Goal: Information Seeking & Learning: Learn about a topic

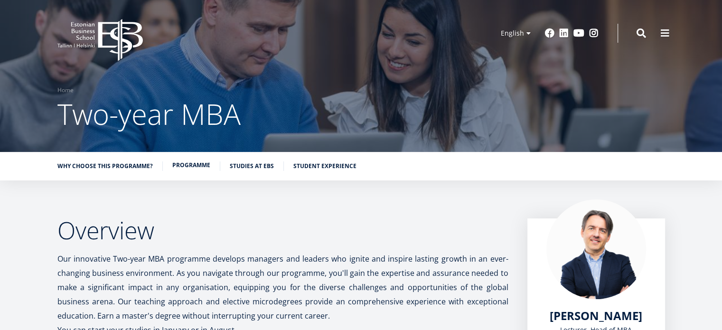
click at [203, 166] on link "Programme" at bounding box center [191, 165] width 38 height 9
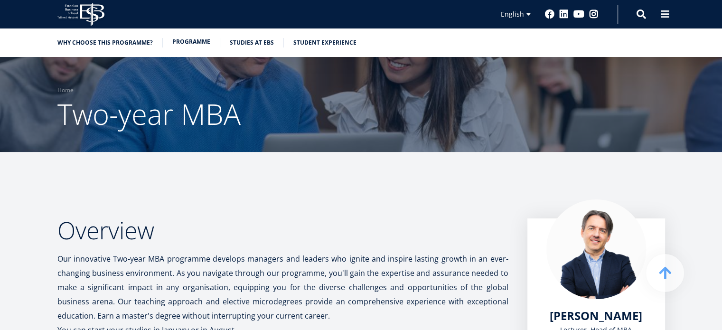
scroll to position [817, 0]
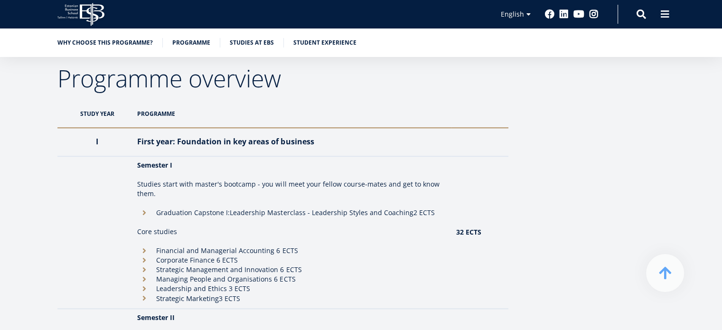
click at [161, 112] on th "Programme" at bounding box center [292, 114] width 319 height 28
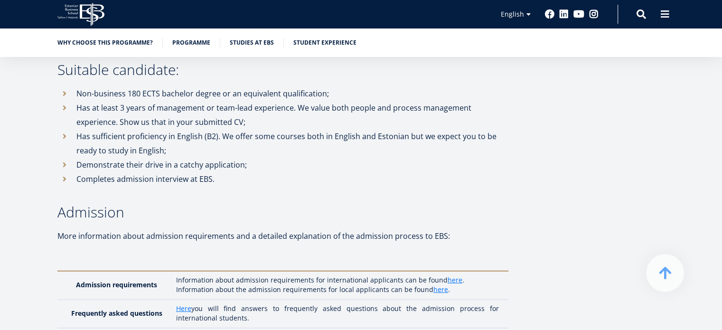
scroll to position [2574, 0]
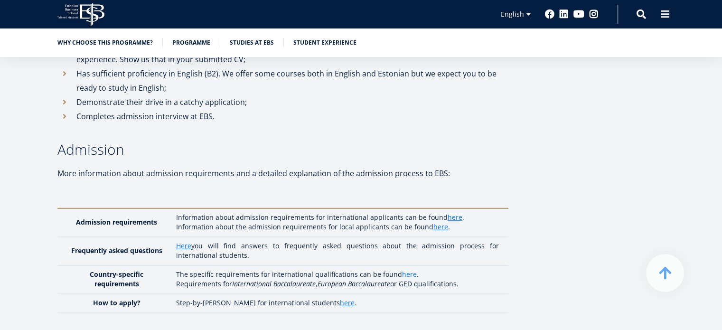
click at [408, 270] on link "here" at bounding box center [409, 274] width 15 height 9
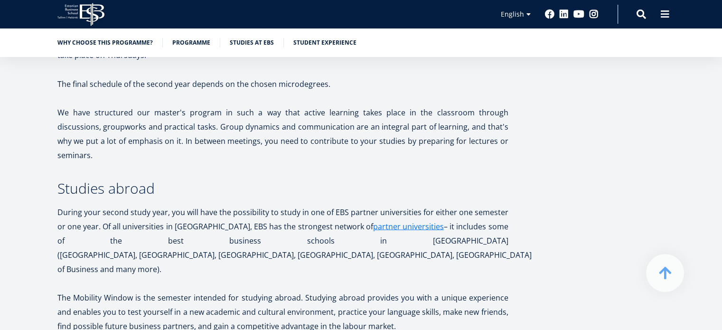
scroll to position [1605, 0]
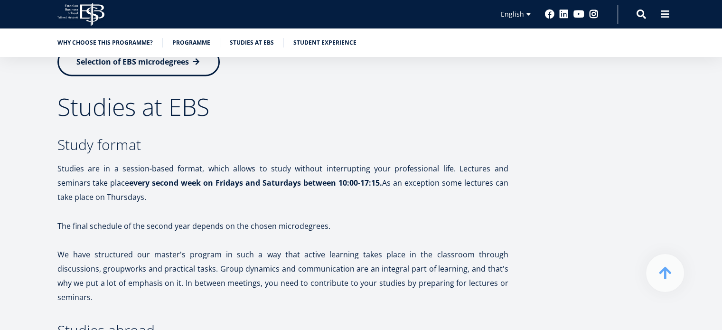
click at [211, 48] on ul "Why choose this programme? Programme Studies at EBS Student experience" at bounding box center [356, 45] width 617 height 14
click at [300, 42] on link "Student experience" at bounding box center [324, 41] width 63 height 9
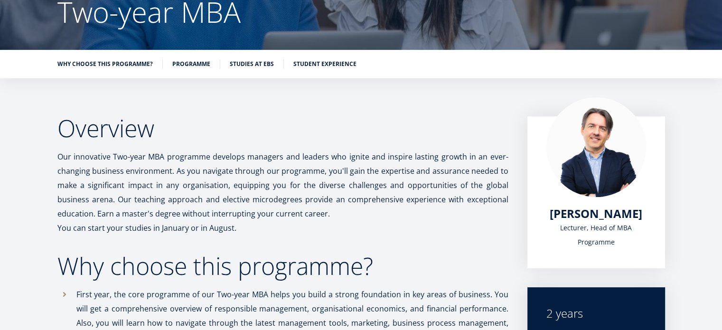
scroll to position [15, 0]
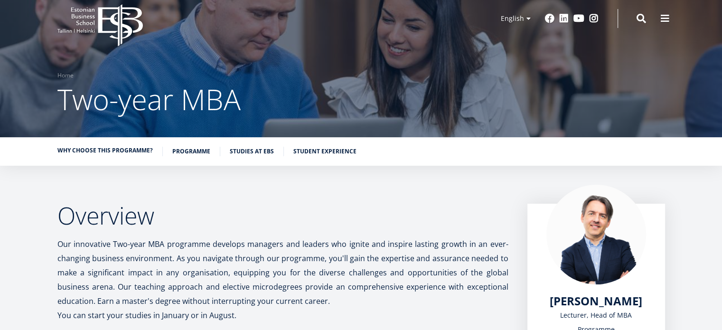
click at [97, 151] on link "Why choose this programme?" at bounding box center [104, 150] width 95 height 9
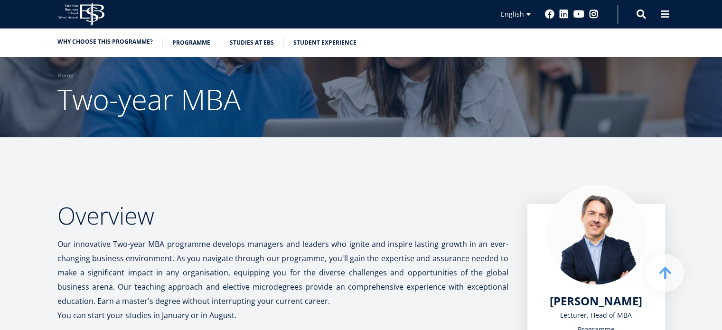
scroll to position [239, 0]
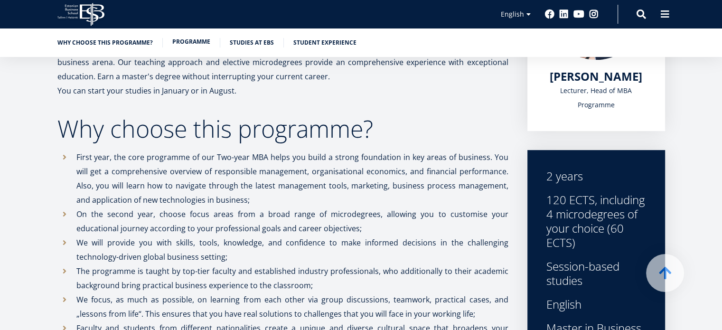
click at [179, 39] on link "Programme" at bounding box center [191, 41] width 38 height 9
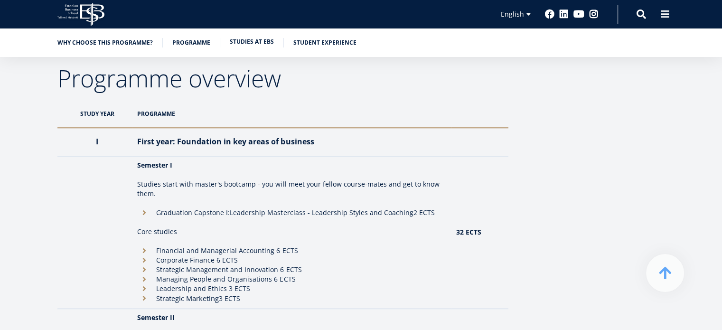
click at [243, 46] on link "Studies at EBS" at bounding box center [252, 41] width 44 height 9
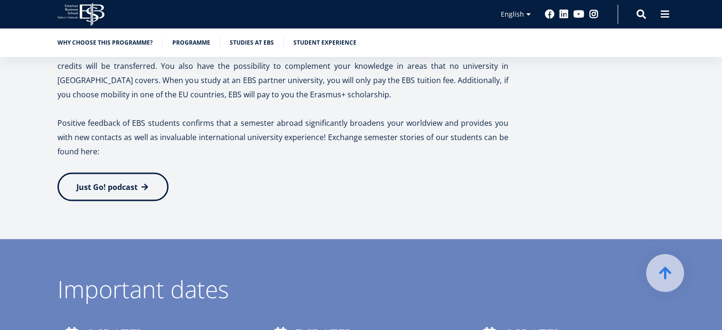
scroll to position [2108, 0]
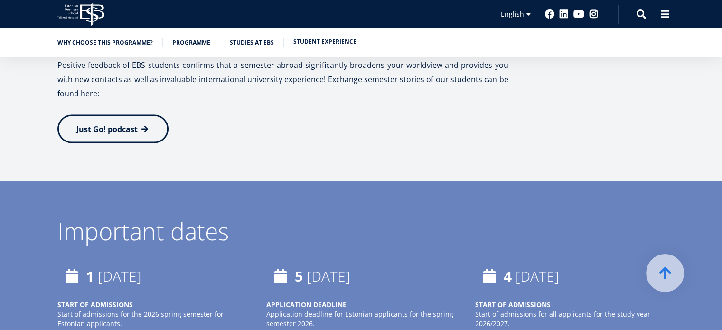
click at [337, 40] on link "Student experience" at bounding box center [324, 41] width 63 height 9
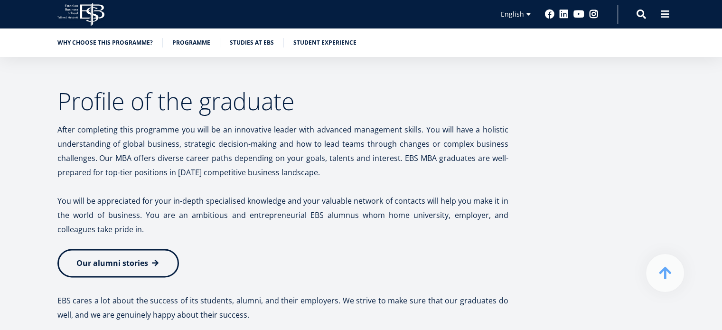
click at [132, 258] on span "Our alumni stories" at bounding box center [112, 263] width 72 height 10
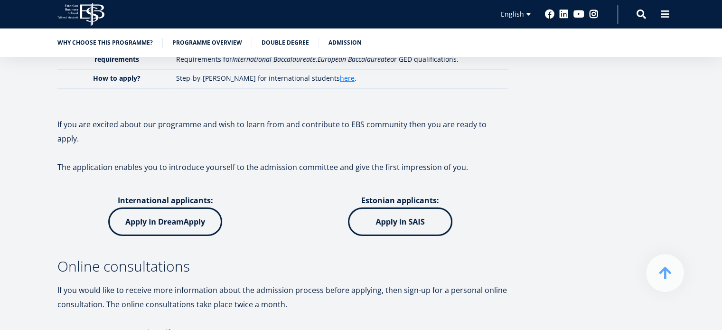
scroll to position [3187, 0]
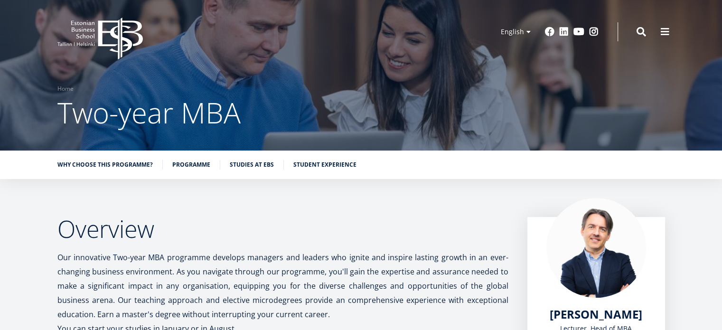
click at [188, 174] on div "Why choose this programme? Programme Studies at EBS Student experience" at bounding box center [361, 165] width 722 height 28
click at [188, 166] on link "Programme" at bounding box center [191, 163] width 38 height 9
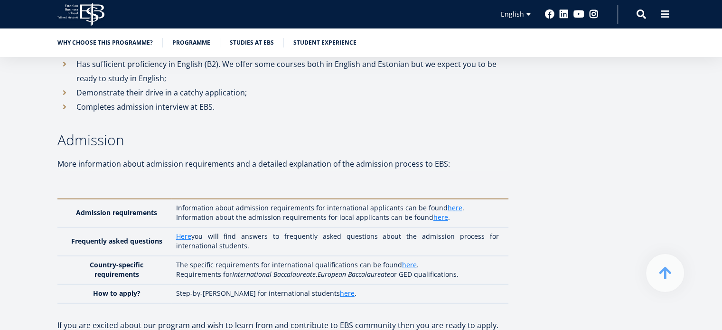
scroll to position [2669, 0]
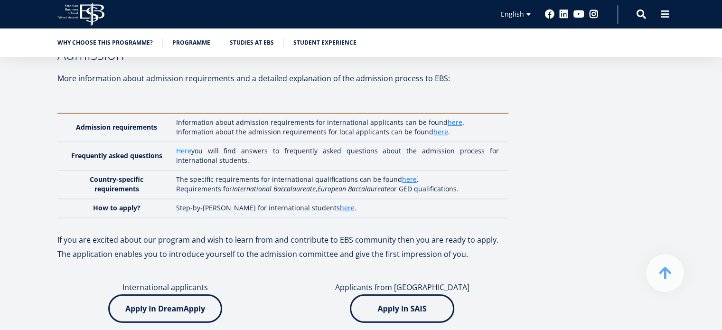
click at [189, 146] on link "Here" at bounding box center [183, 150] width 15 height 9
click at [402, 175] on link "here" at bounding box center [409, 179] width 15 height 9
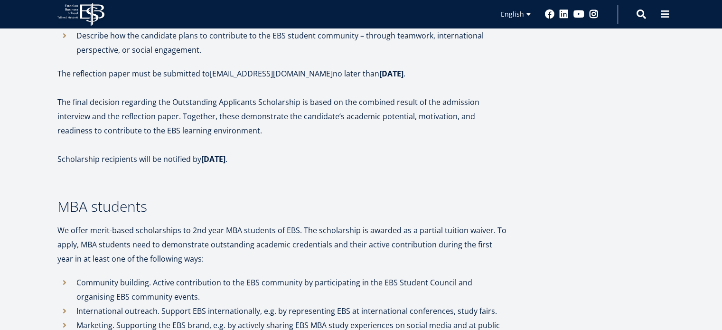
scroll to position [950, 0]
